Goal: Find contact information: Find contact information

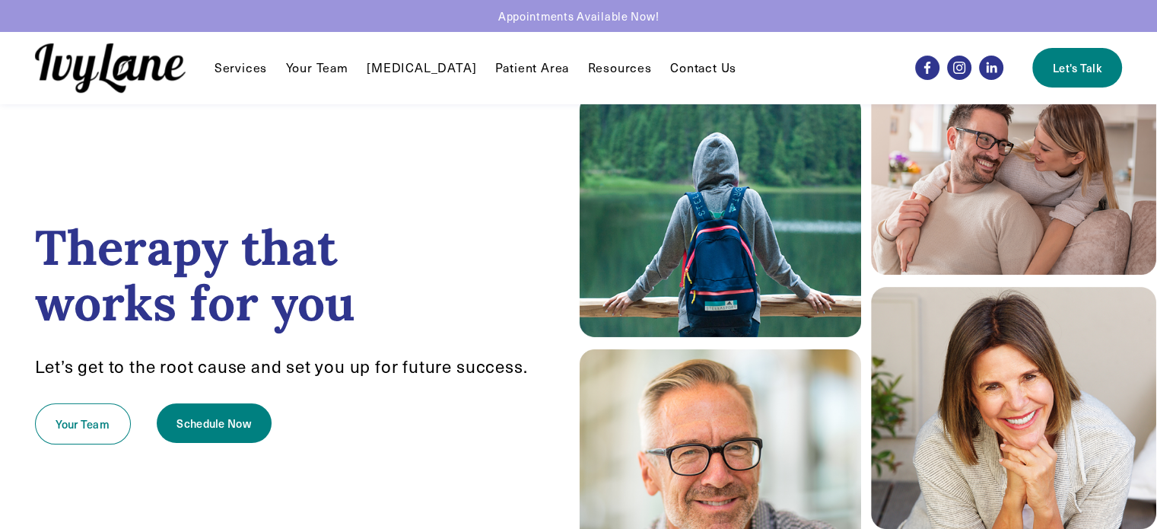
click at [670, 69] on link "Contact Us" at bounding box center [703, 68] width 66 height 18
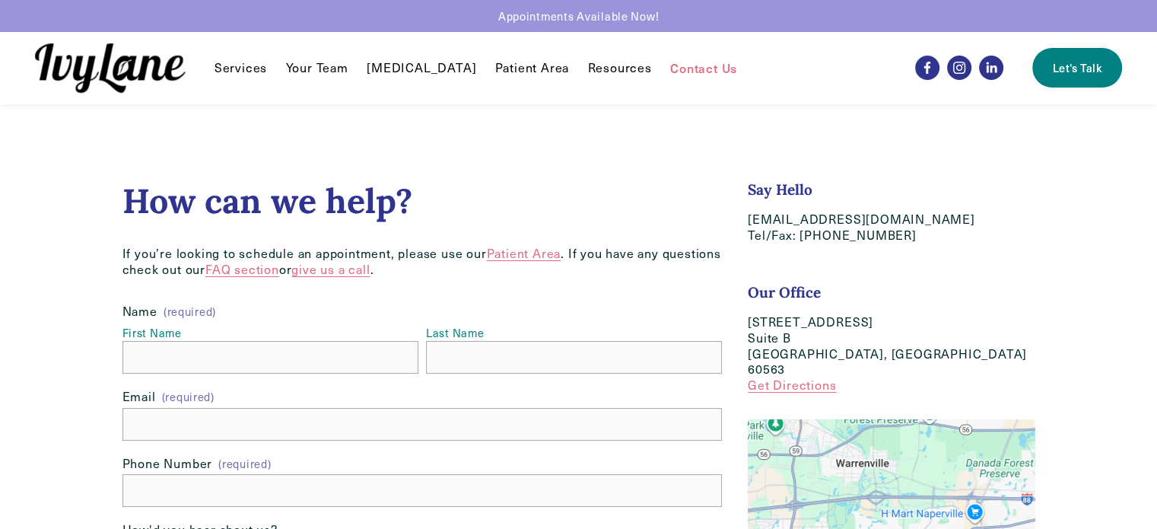
click at [326, 68] on link "Your Team" at bounding box center [317, 68] width 62 height 18
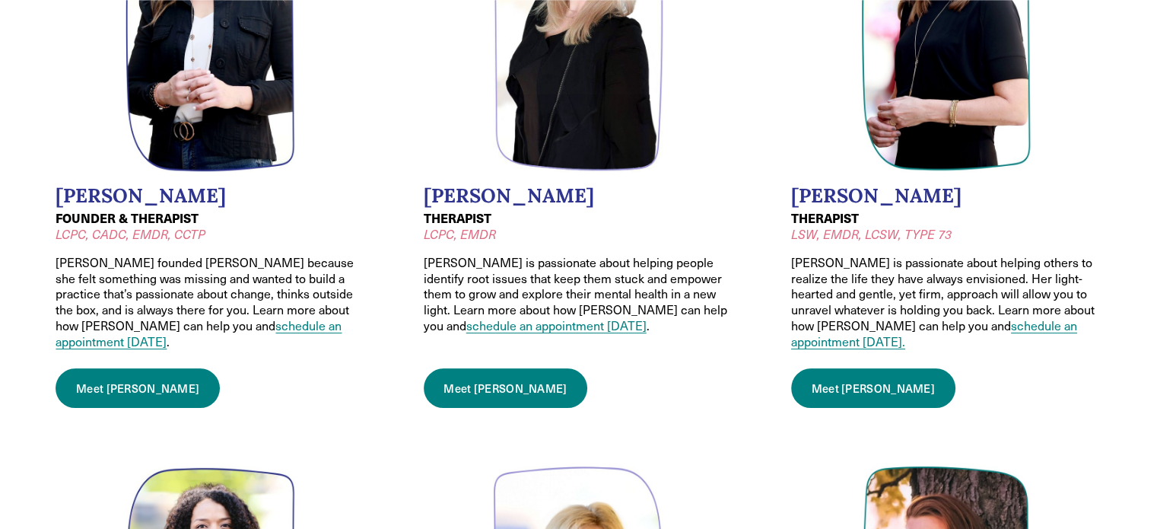
scroll to position [304, 0]
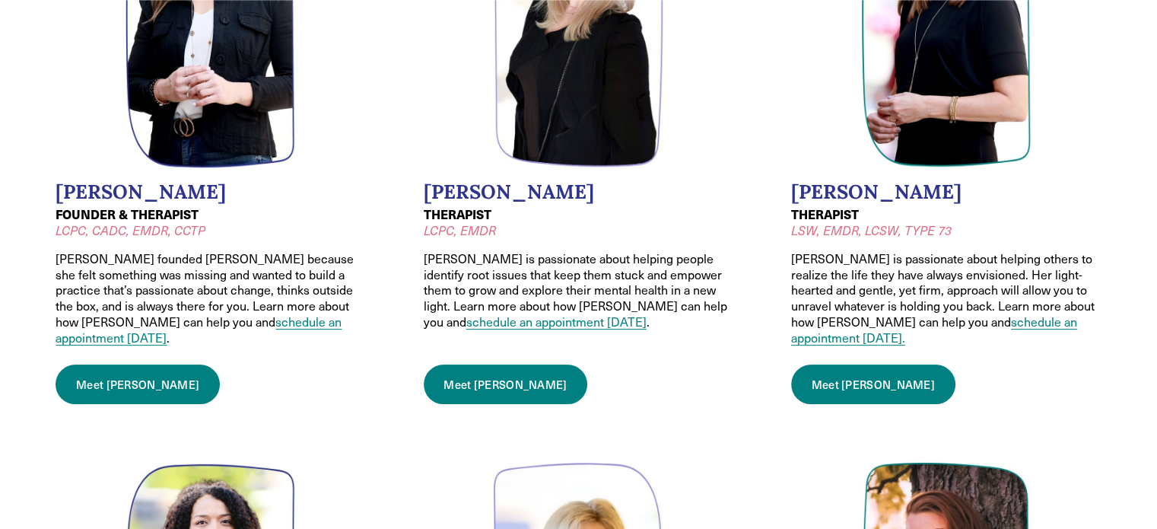
click at [116, 370] on link "Meet Wendy" at bounding box center [138, 385] width 164 height 40
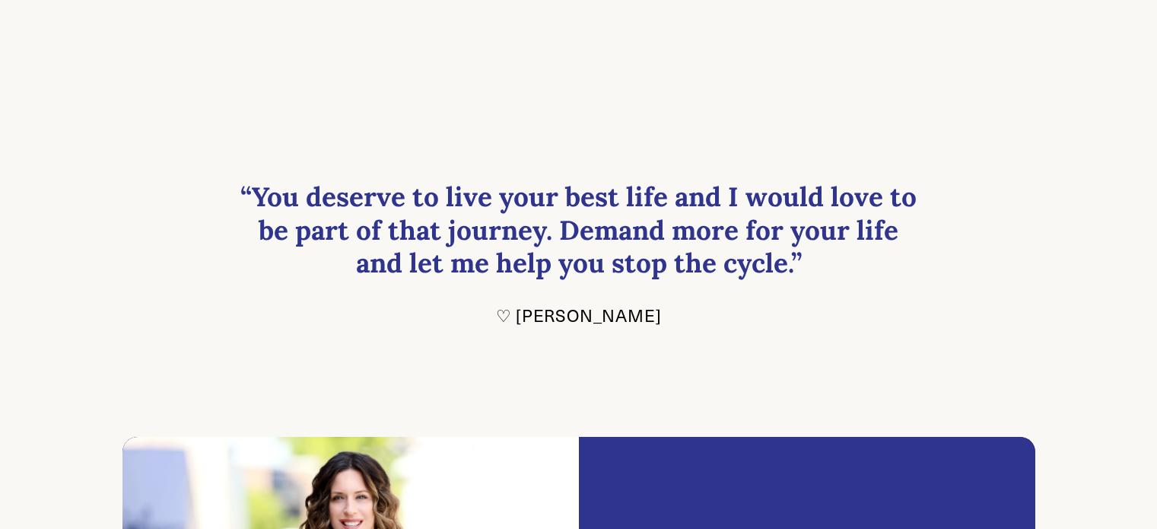
scroll to position [1143, 0]
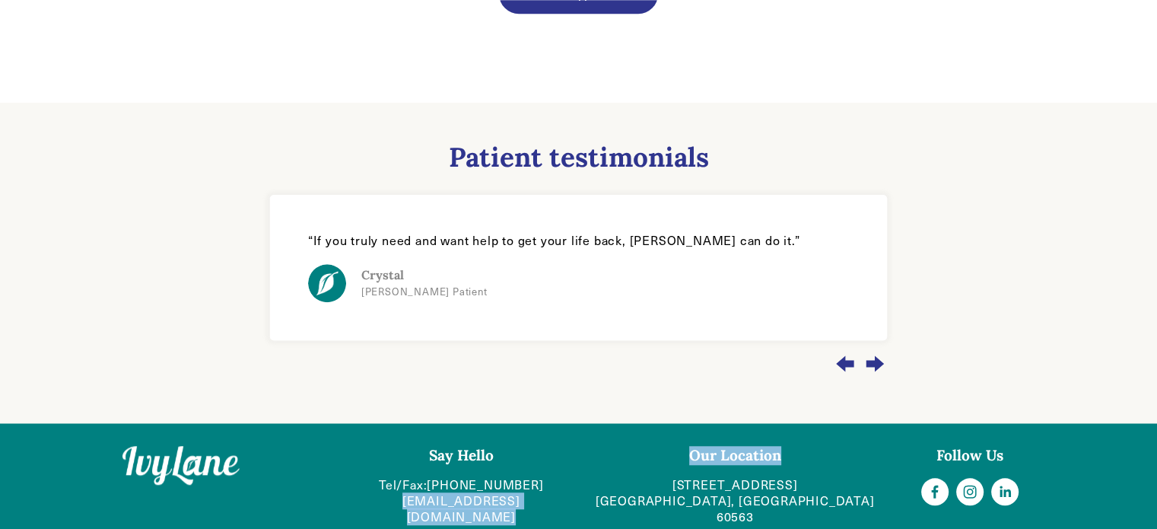
drag, startPoint x: 578, startPoint y: 489, endPoint x: 365, endPoint y: 497, distance: 214.0
click at [365, 497] on div "Say Hello Tel/Fax: (630) 282-8589 hello@IvyLaneCounseling.com Our Location 618 …" at bounding box center [579, 485] width 939 height 78
